Goal: Task Accomplishment & Management: Use online tool/utility

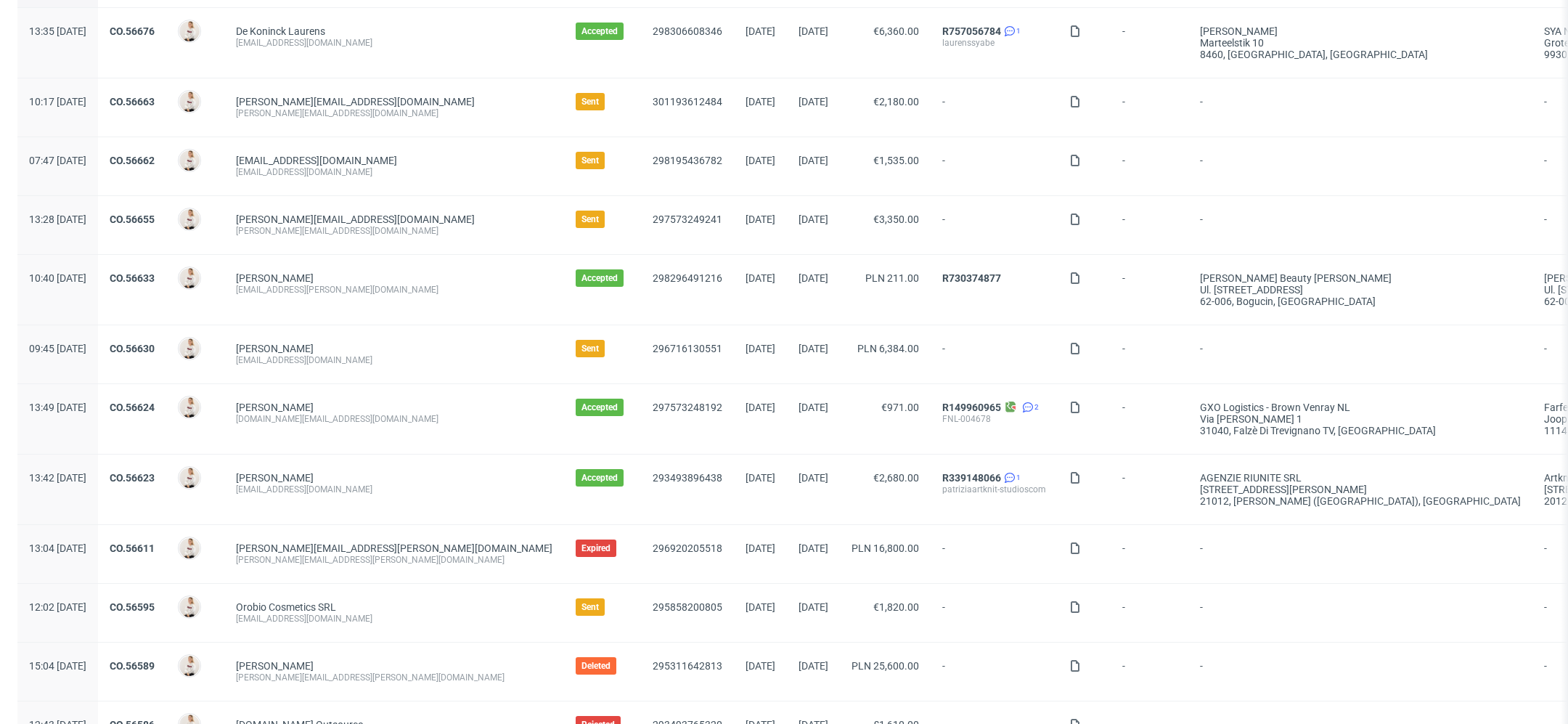
scroll to position [281, 0]
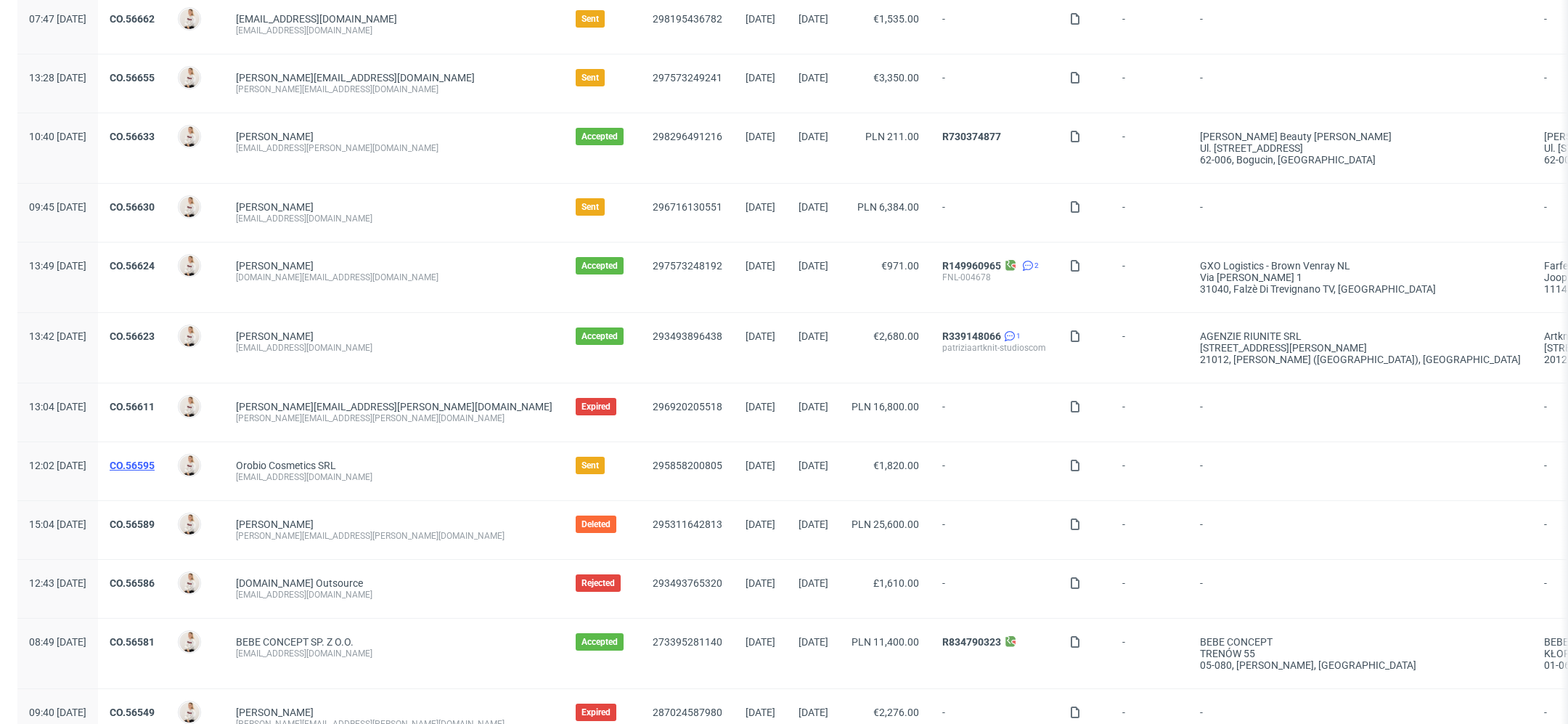
click at [155, 459] on link "CO.56595" at bounding box center [132, 465] width 45 height 12
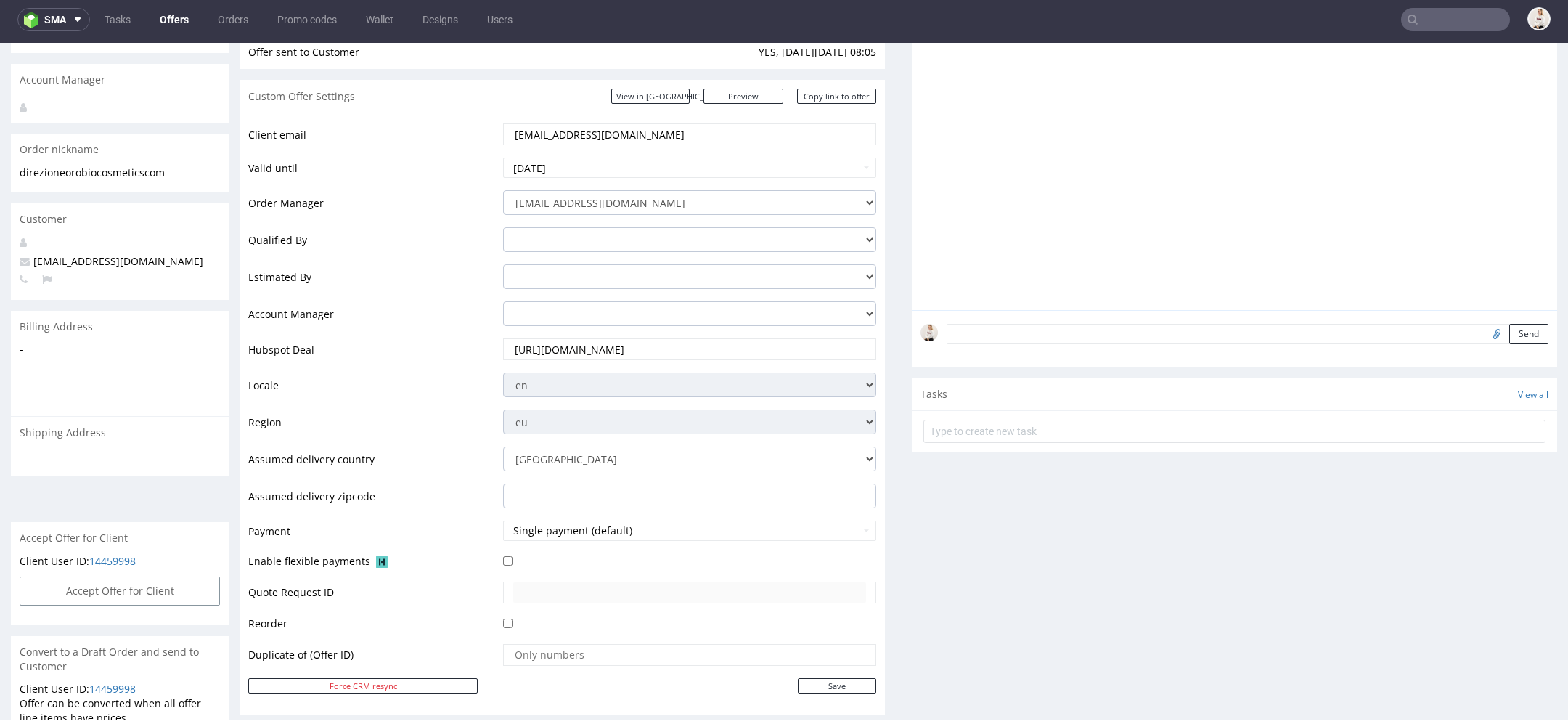
scroll to position [191, 0]
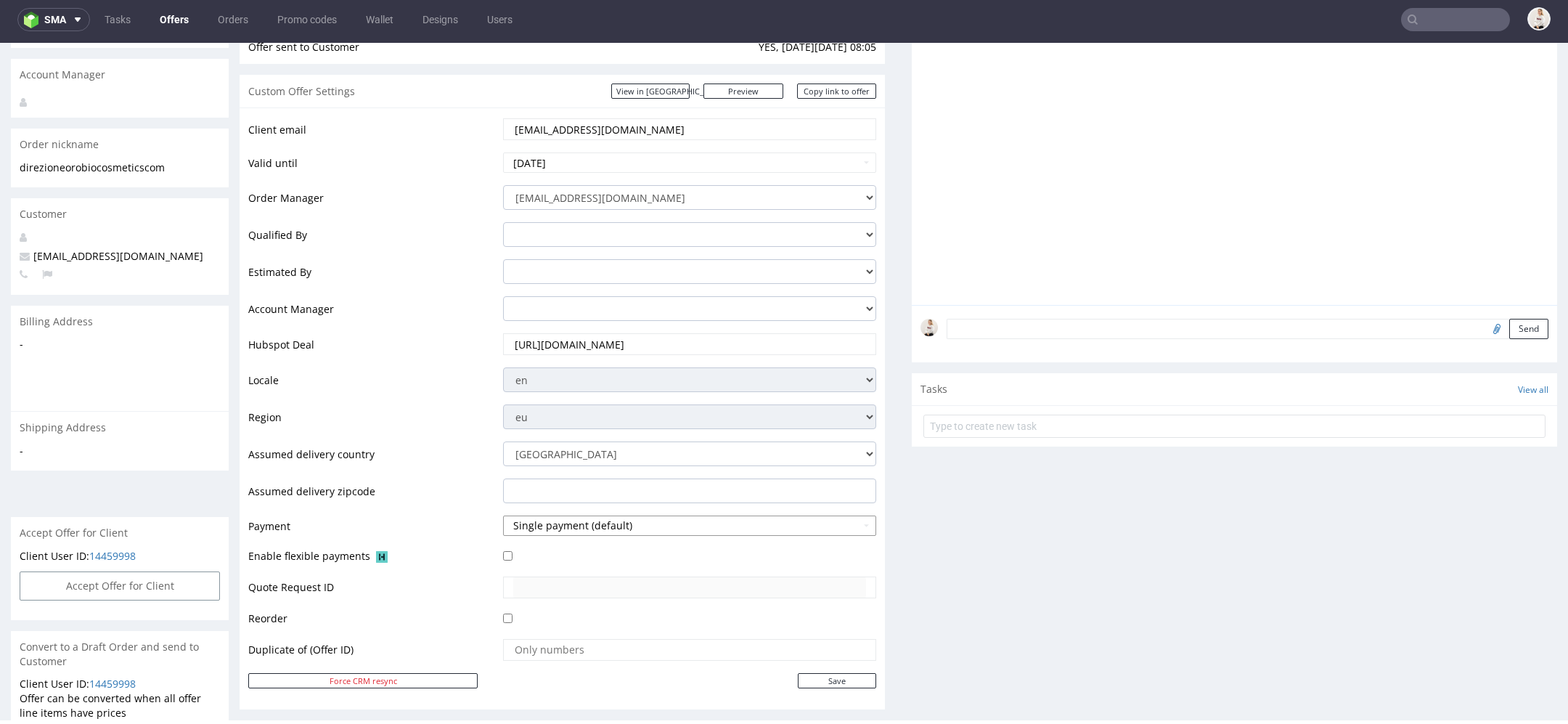
click at [644, 527] on button "Single payment (default)" at bounding box center [689, 525] width 373 height 20
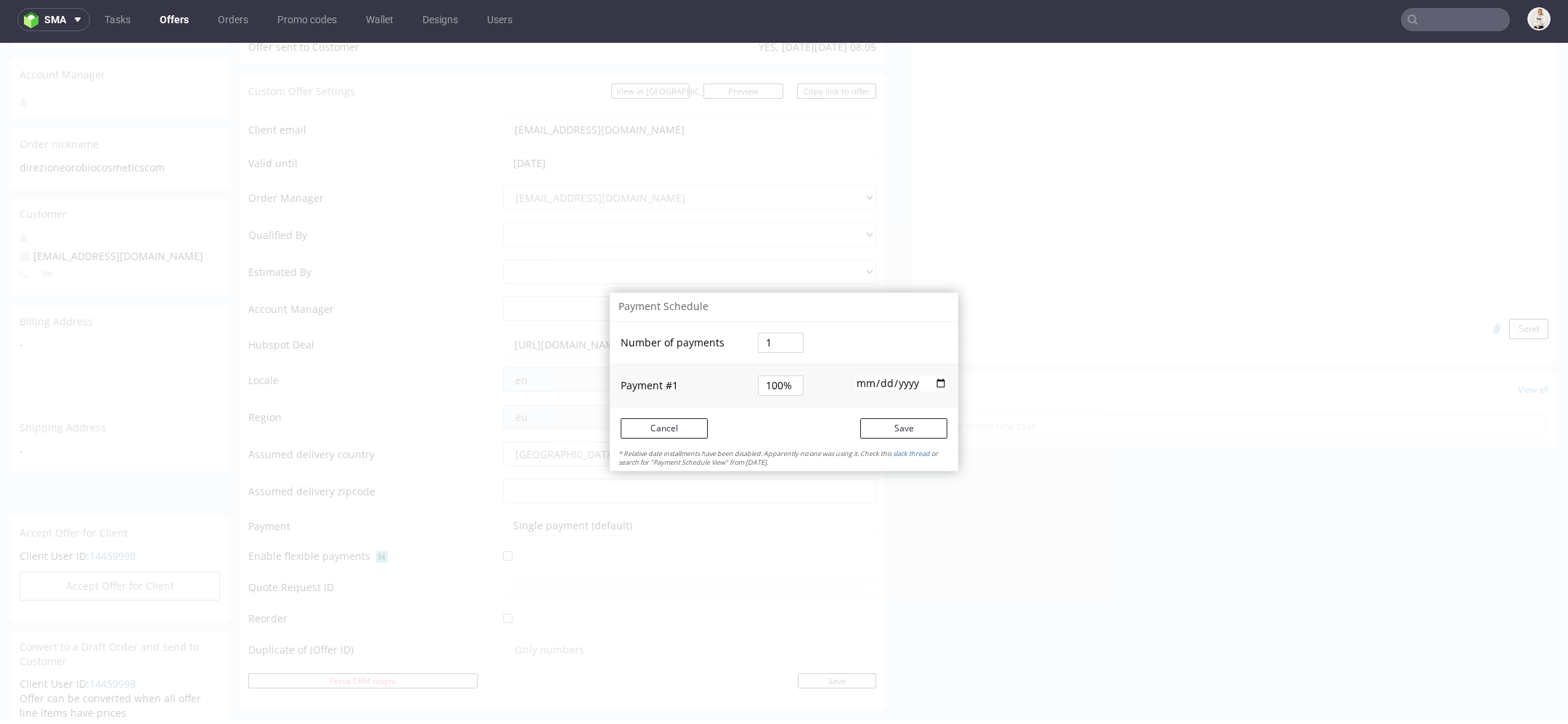
drag, startPoint x: 751, startPoint y: 341, endPoint x: 670, endPoint y: 323, distance: 83.0
click at [673, 323] on tr "Number of payments 1" at bounding box center [784, 343] width 349 height 42
type input "2"
type input "50%"
click at [907, 439] on button "Save" at bounding box center [903, 443] width 87 height 20
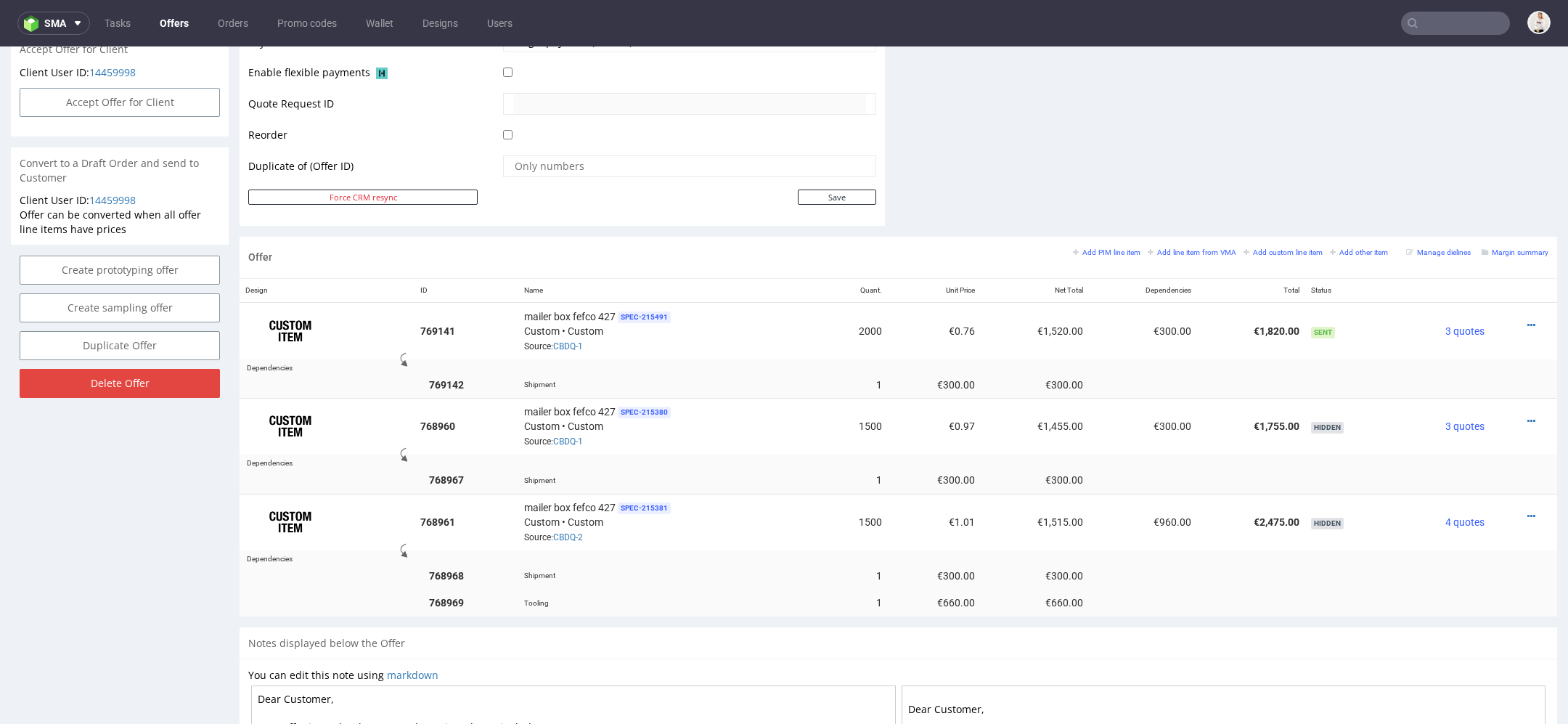
scroll to position [5, 0]
